Goal: Task Accomplishment & Management: Manage account settings

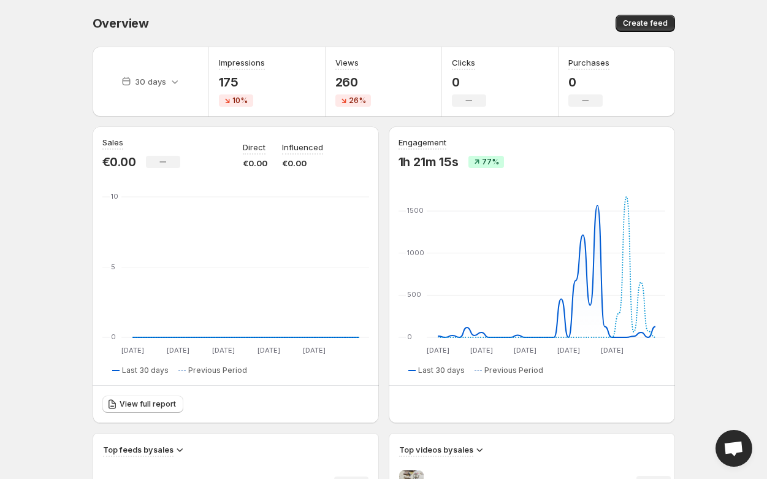
scroll to position [1, 0]
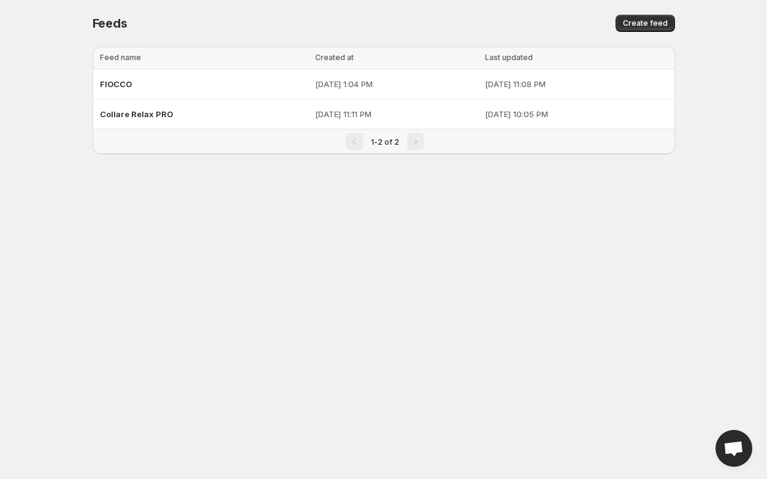
click at [334, 183] on body "Home Feeds Videos Subscription Settings Feeds. This page is ready Feeds Create …" at bounding box center [383, 239] width 767 height 479
click at [208, 75] on div "FIOCCO" at bounding box center [204, 84] width 208 height 22
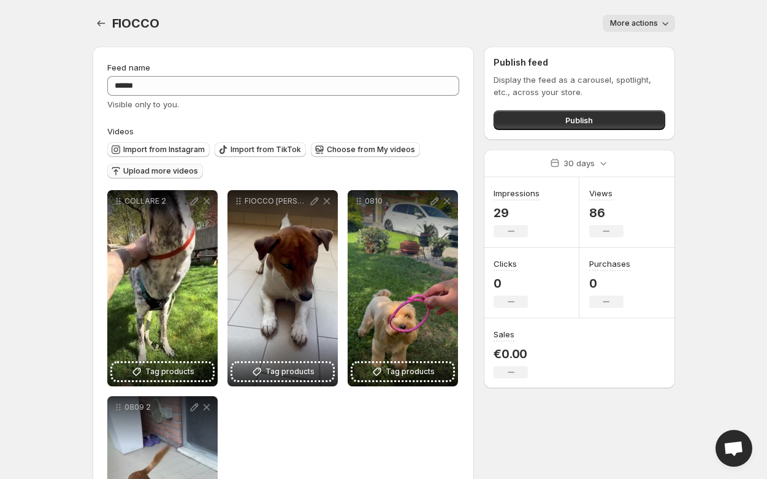
click at [173, 171] on span "Upload more videos" at bounding box center [160, 171] width 75 height 10
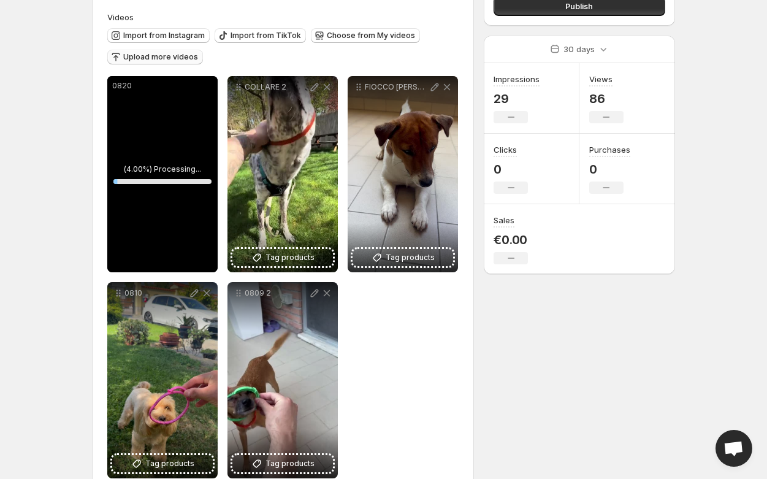
scroll to position [140, 0]
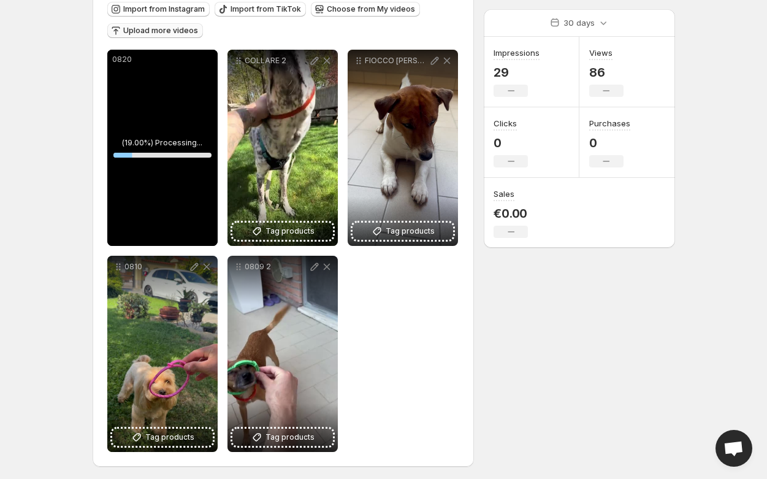
drag, startPoint x: 160, startPoint y: 176, endPoint x: 175, endPoint y: 175, distance: 15.4
click at [175, 175] on div "0820" at bounding box center [162, 148] width 110 height 196
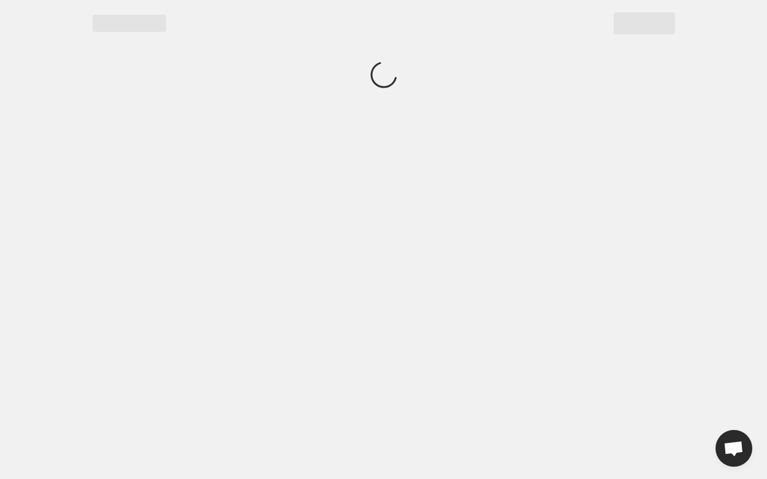
scroll to position [0, 0]
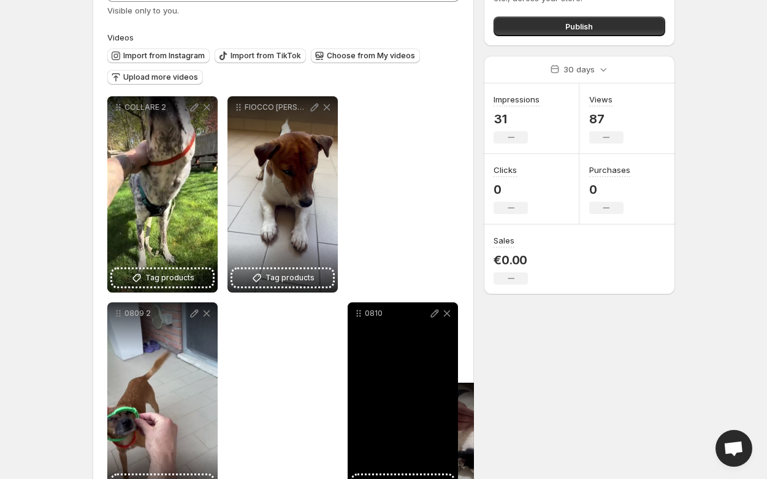
scroll to position [102, 0]
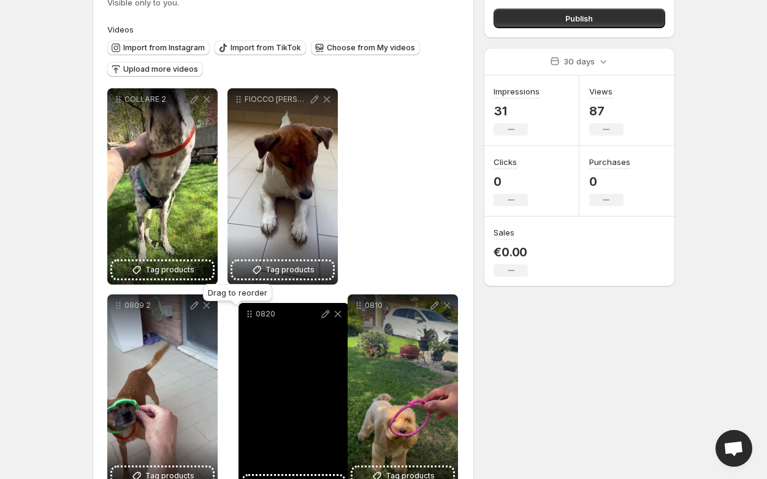
drag, startPoint x: 119, startPoint y: 60, endPoint x: 267, endPoint y: 316, distance: 295.8
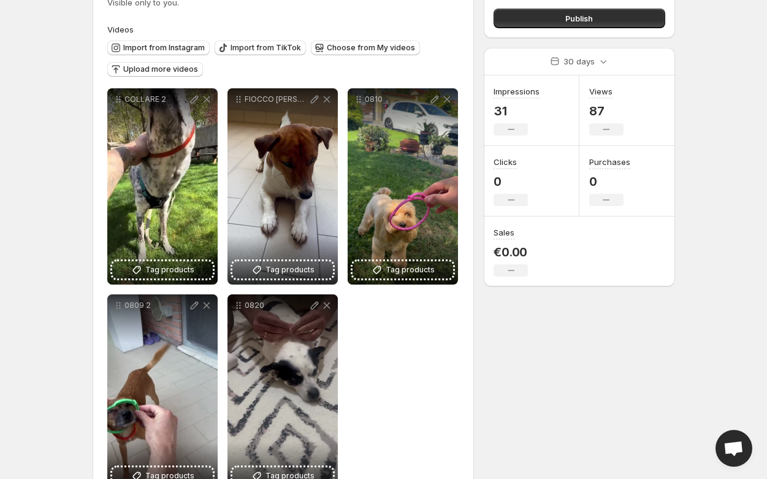
scroll to position [0, 0]
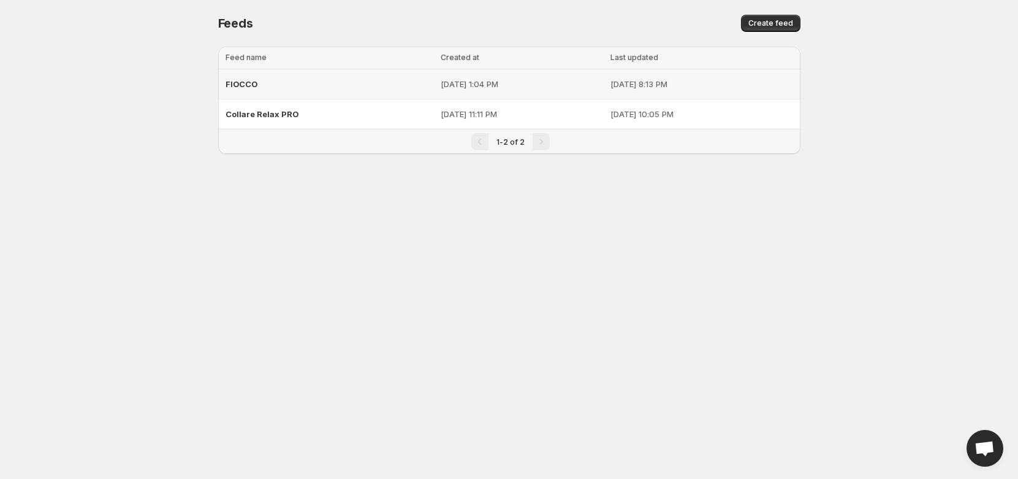
click at [329, 78] on div "FIOCCO" at bounding box center [330, 84] width 208 height 22
